Goal: Use online tool/utility: Utilize a website feature to perform a specific function

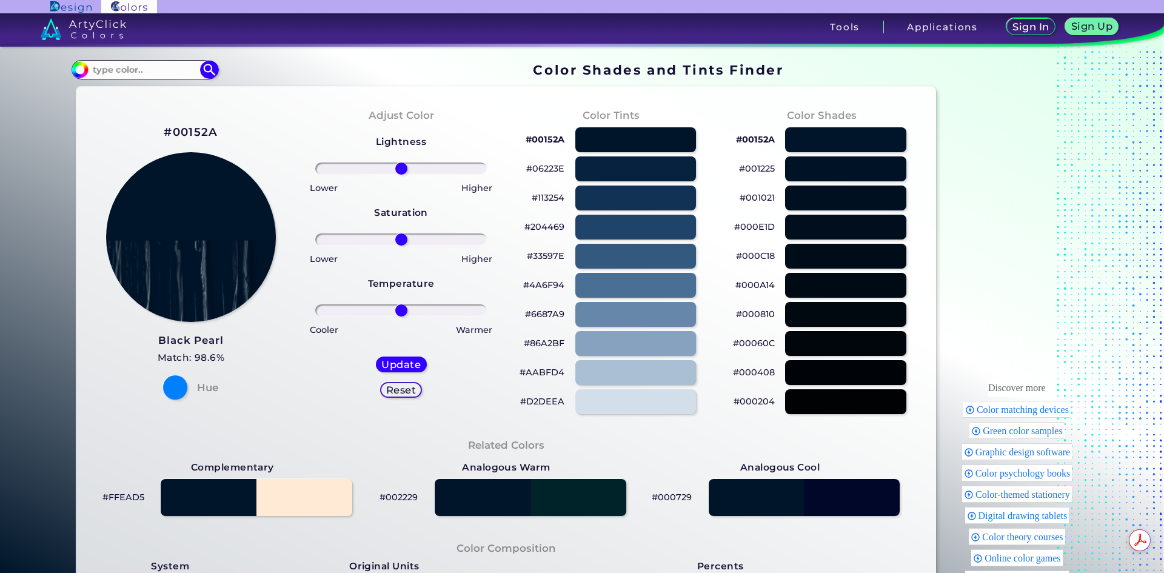
click at [172, 131] on h2 "#00152A" at bounding box center [191, 132] width 54 height 16
click at [235, 132] on p "copied" at bounding box center [242, 132] width 37 height 15
click at [399, 386] on h5 "Reset" at bounding box center [400, 389] width 27 height 9
click at [170, 82] on section "#00152A Black Pearl Match: 98.6% Hue Adjust Color Lightness Saturation Temperat…" at bounding box center [507, 506] width 870 height 849
click at [175, 75] on input at bounding box center [145, 69] width 113 height 16
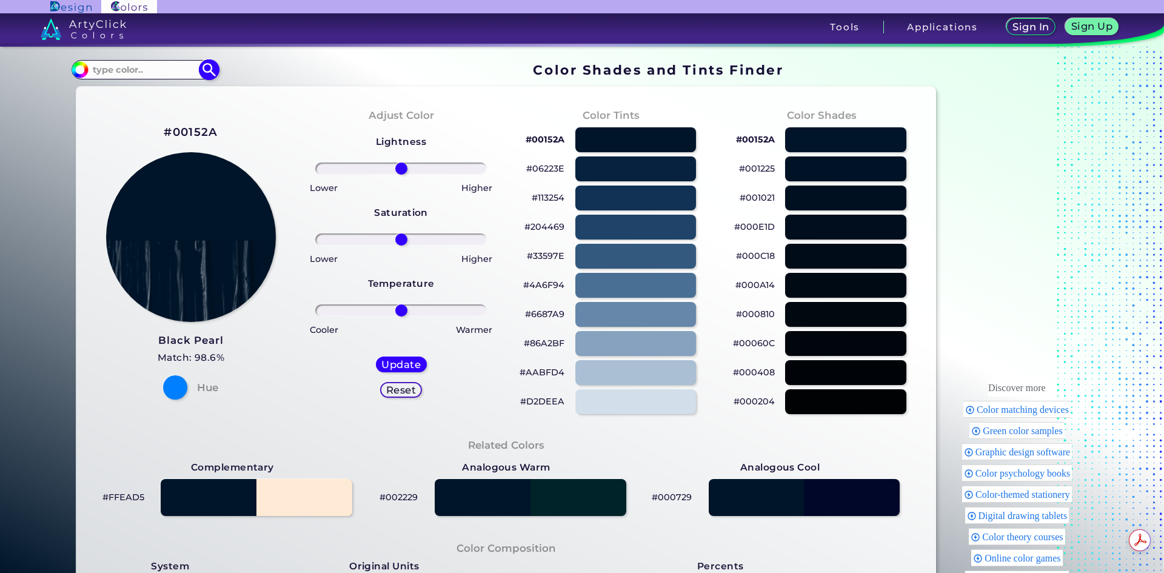
paste input "#00152A<p style="position: absolute; z-index: 10; top: 13px; left: 99px; transf…"
click at [270, 76] on section "#00152a #00152A<p style="position: absolute; z-index: 10; top: 13px; left: 99px…" at bounding box center [507, 70] width 870 height 24
click at [147, 70] on input "#00152A<p style="position: absolute; z-index: 10; top: 13px; left: 99px; transf…" at bounding box center [145, 69] width 113 height 16
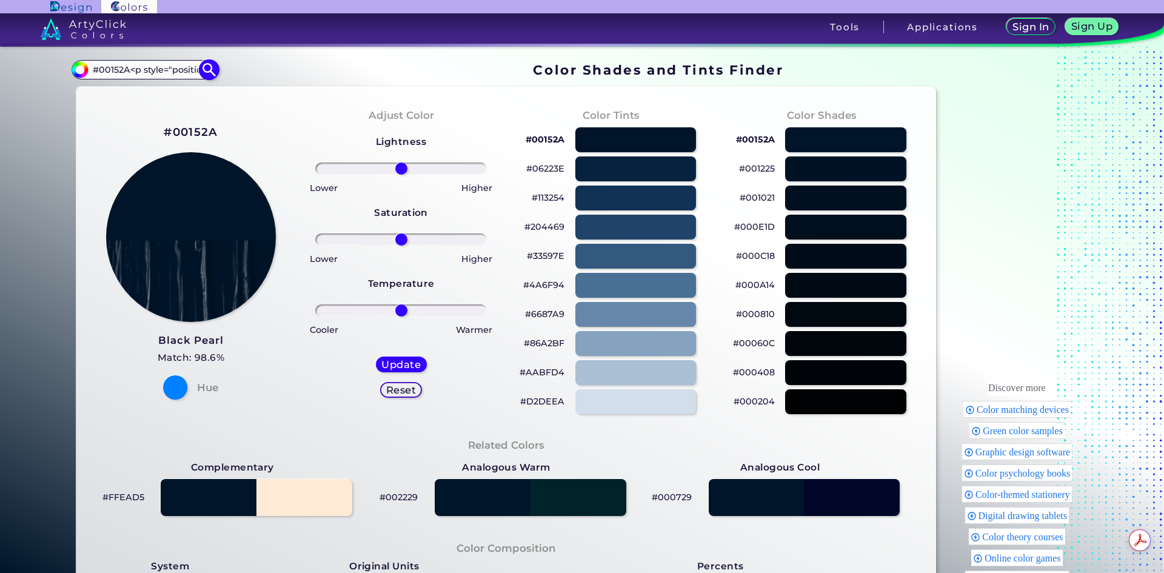
paste input "a57e2d"
type input "a57e2d"
click at [198, 81] on section "#00152a a57e2d Acadia ◉ Acid Green ◉ Aero Blue ◉ Alabaster ◉ Albescent White ◉ …" at bounding box center [507, 70] width 870 height 24
click at [199, 77] on img at bounding box center [209, 69] width 21 height 21
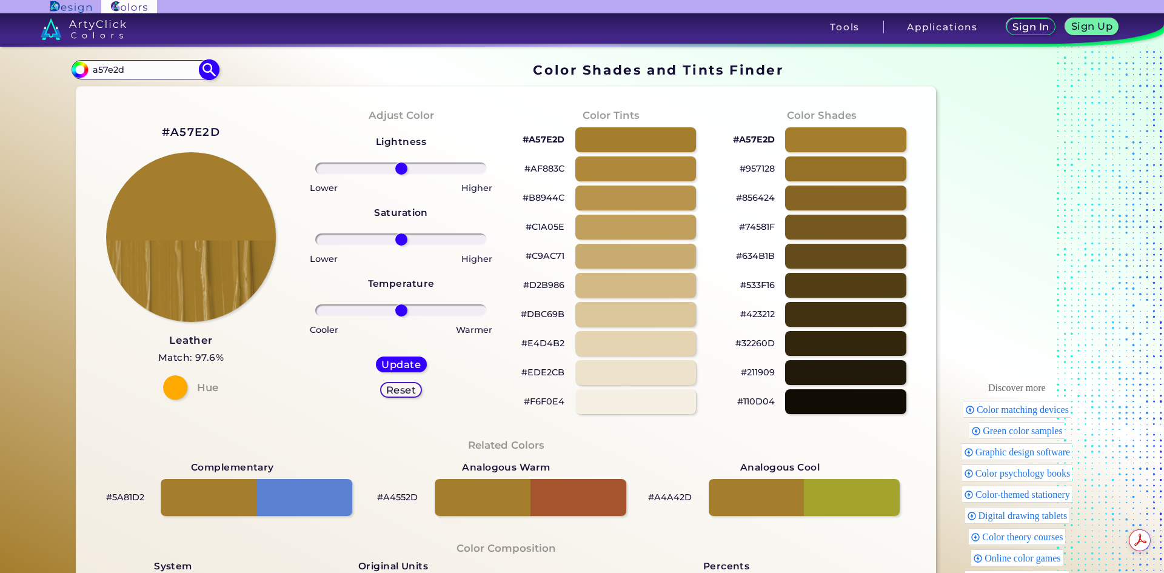
click at [205, 67] on img at bounding box center [209, 69] width 21 height 21
type input "#000000"
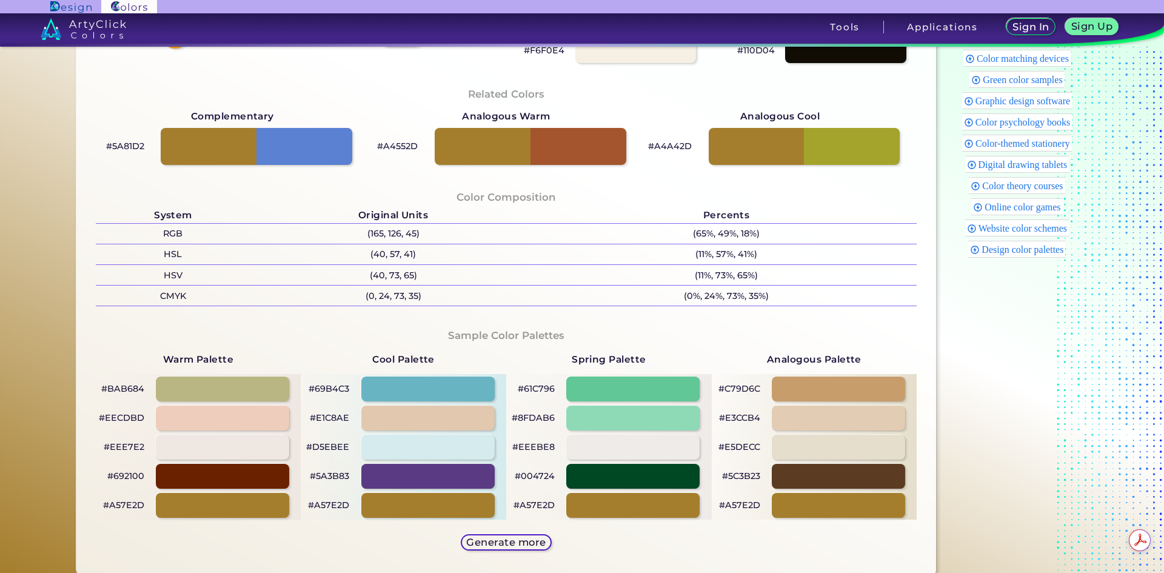
scroll to position [364, 0]
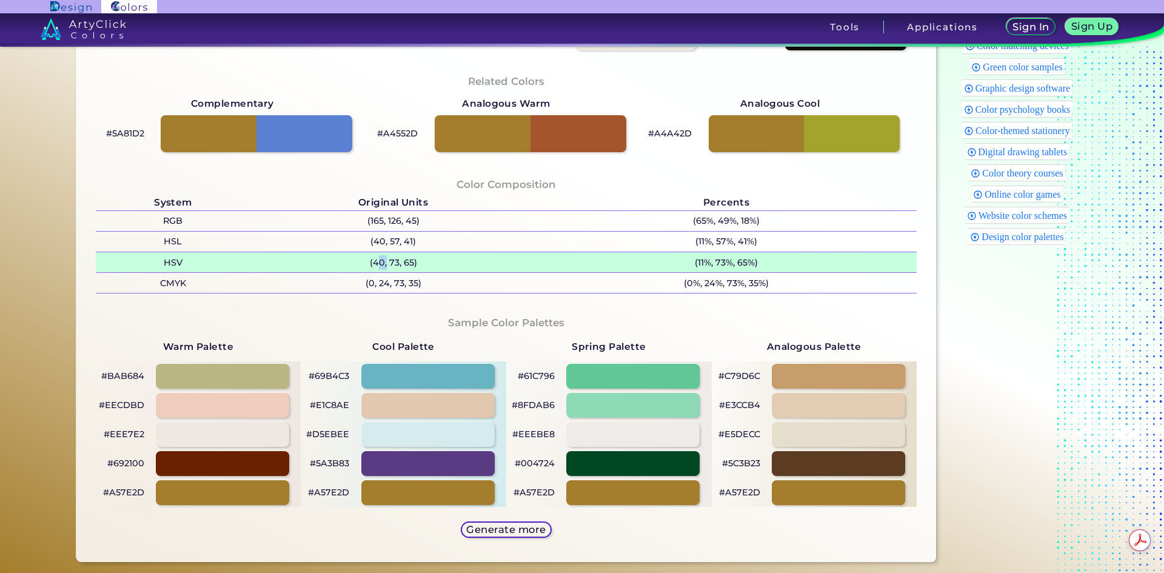
drag, startPoint x: 372, startPoint y: 262, endPoint x: 381, endPoint y: 267, distance: 10.6
click at [381, 267] on p "(40, 73, 65)" at bounding box center [392, 262] width 285 height 20
copy p "0,"
